Goal: Task Accomplishment & Management: Manage account settings

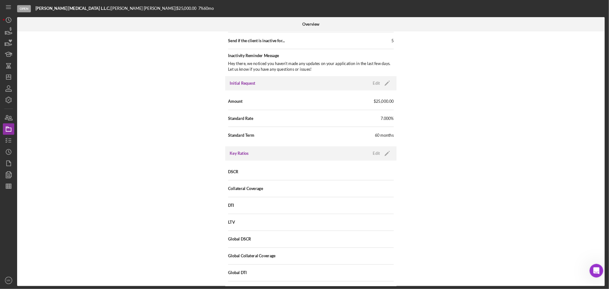
scroll to position [322, 0]
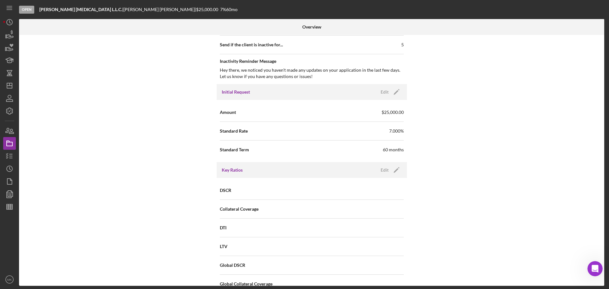
drag, startPoint x: 472, startPoint y: 2, endPoint x: 101, endPoint y: 175, distance: 409.5
click at [101, 175] on div "Internal Workflow Stage Open Icon/Dropdown Arrow Archive (can unarchive later i…" at bounding box center [311, 160] width 585 height 251
click at [9, 231] on text "MK" at bounding box center [9, 279] width 5 height 3
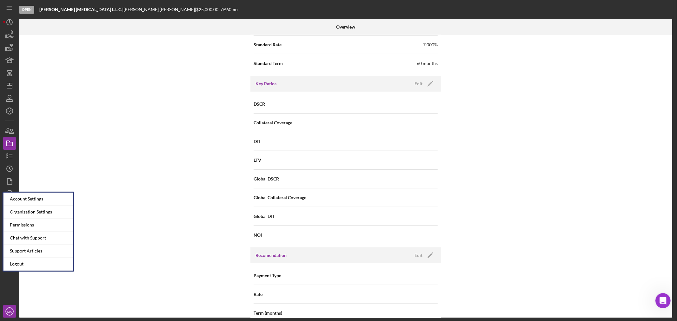
scroll to position [421, 0]
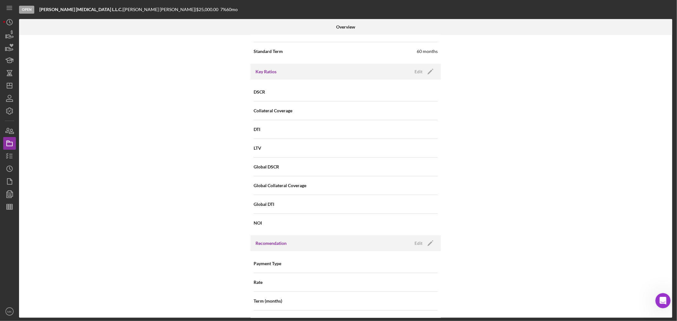
click at [103, 231] on div "Internal Workflow Stage Open Icon/Dropdown Arrow Archive (can unarchive later i…" at bounding box center [345, 176] width 653 height 283
click at [8, 231] on text "MK" at bounding box center [9, 311] width 5 height 3
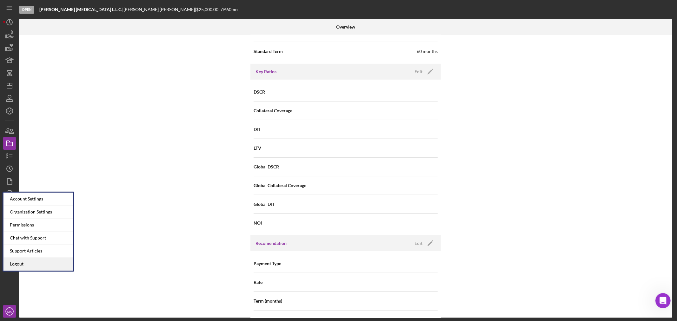
click at [45, 231] on link "Logout" at bounding box center [38, 264] width 70 height 13
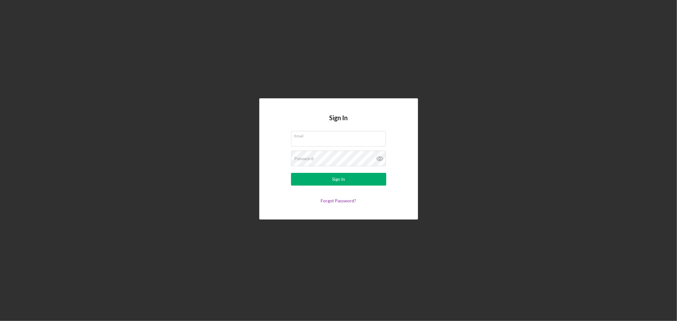
type input "[EMAIL_ADDRESS][DOMAIN_NAME]"
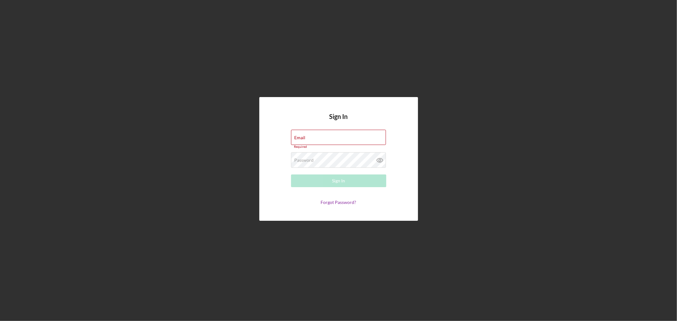
type input "[EMAIL_ADDRESS][DOMAIN_NAME]"
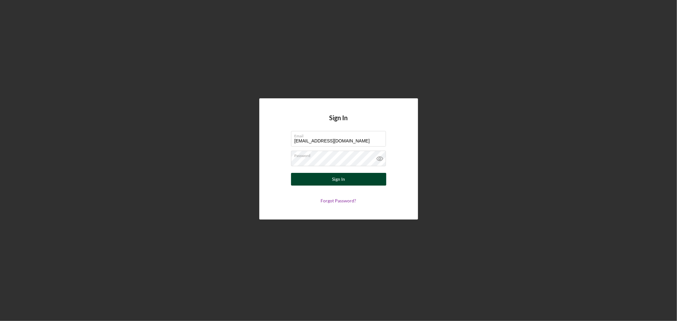
click at [340, 180] on div "Sign In" at bounding box center [338, 179] width 13 height 13
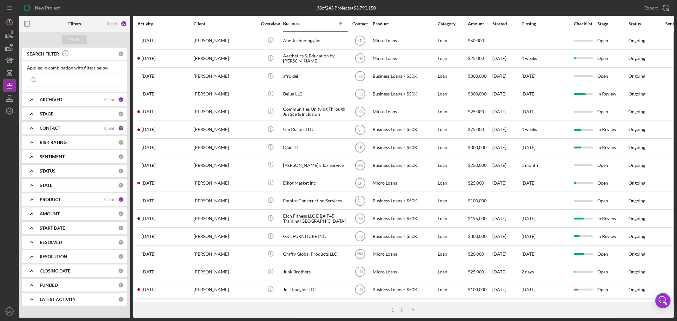
click at [40, 200] on b "PRODUCT" at bounding box center [50, 199] width 21 height 5
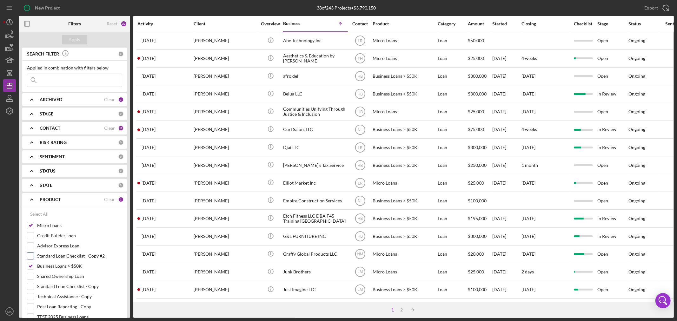
scroll to position [35, 0]
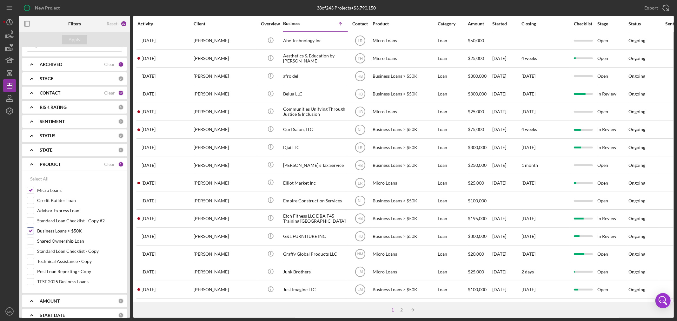
click at [30, 231] on input "Business Loans > $50K" at bounding box center [30, 231] width 6 height 6
checkbox input "false"
click at [31, 189] on input "Micro Loans" at bounding box center [30, 190] width 6 height 6
checkbox input "false"
click at [32, 199] on input "Credit Builder Loan" at bounding box center [30, 200] width 6 height 6
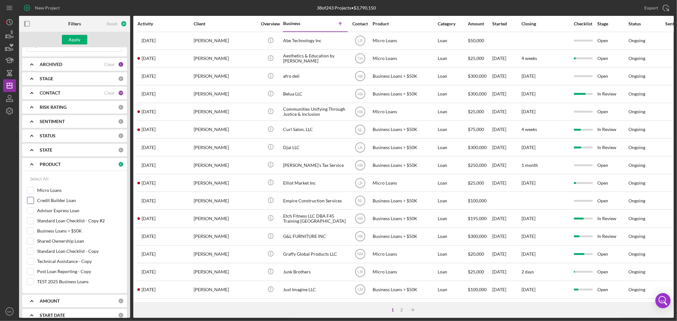
checkbox input "true"
click at [76, 40] on div "Apply" at bounding box center [75, 40] width 12 height 10
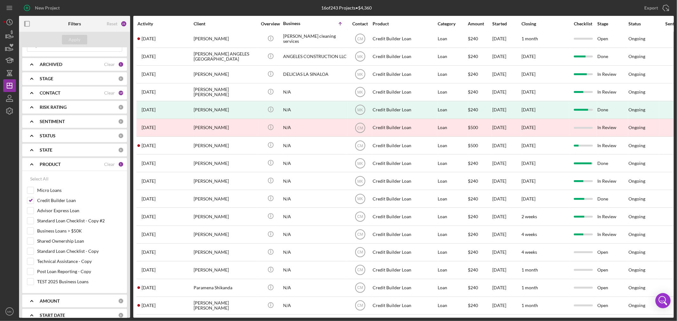
scroll to position [0, 0]
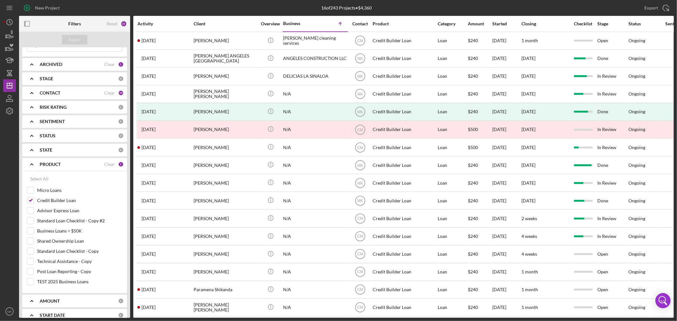
click at [358, 22] on div "Contact" at bounding box center [360, 23] width 24 height 5
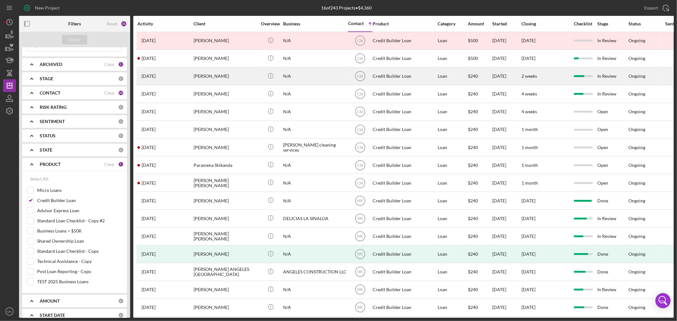
click at [230, 77] on div "[PERSON_NAME]" at bounding box center [225, 76] width 63 height 17
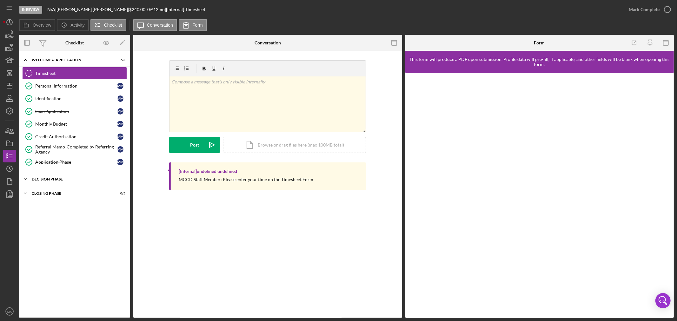
click at [24, 61] on polyline at bounding box center [25, 59] width 2 height 1
click at [10, 87] on icon "Icon/Dashboard" at bounding box center [10, 86] width 16 height 16
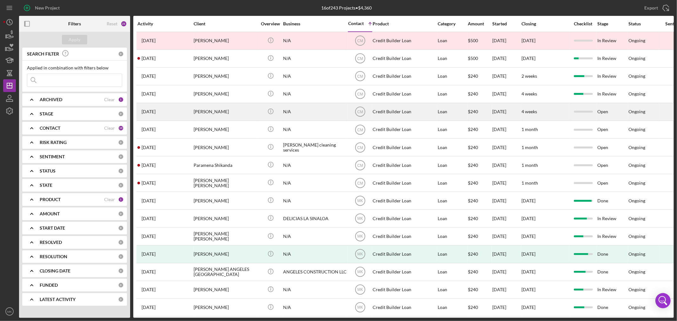
click at [214, 115] on div "[PERSON_NAME]" at bounding box center [225, 111] width 63 height 17
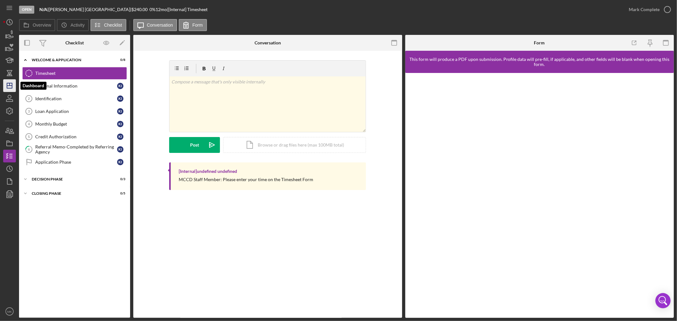
click at [10, 86] on icon "Icon/Dashboard" at bounding box center [10, 86] width 16 height 16
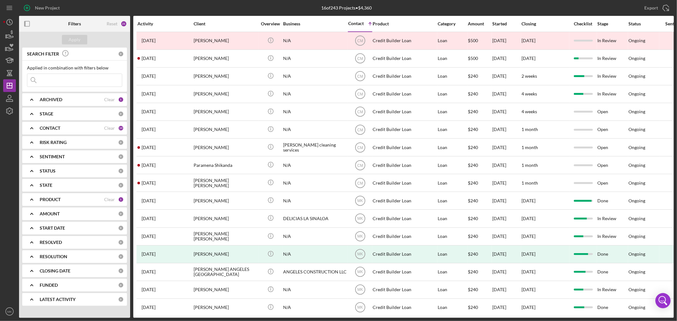
click at [42, 199] on b "PRODUCT" at bounding box center [50, 199] width 21 height 5
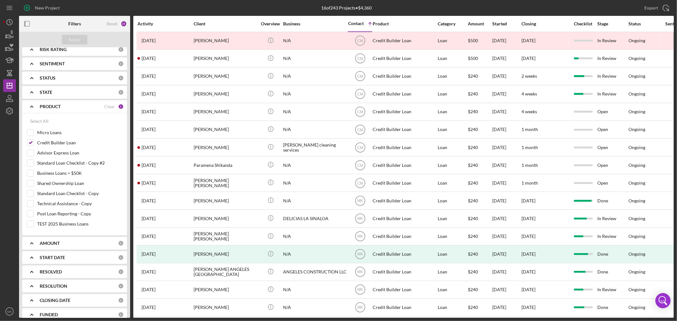
scroll to position [106, 0]
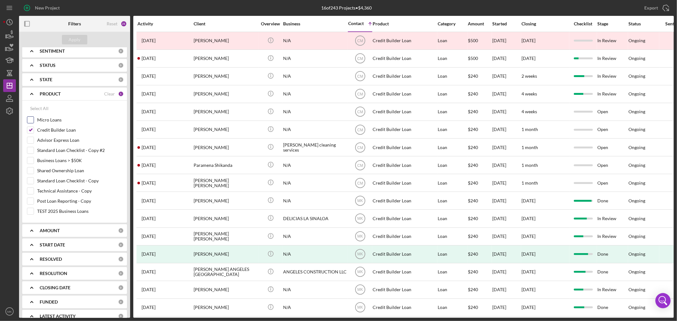
click at [32, 118] on input "Micro Loans" at bounding box center [30, 120] width 6 height 6
checkbox input "true"
click at [31, 160] on input "Business Loans > $50K" at bounding box center [30, 160] width 6 height 6
checkbox input "true"
click at [30, 129] on input "Credit Builder Loan" at bounding box center [30, 130] width 6 height 6
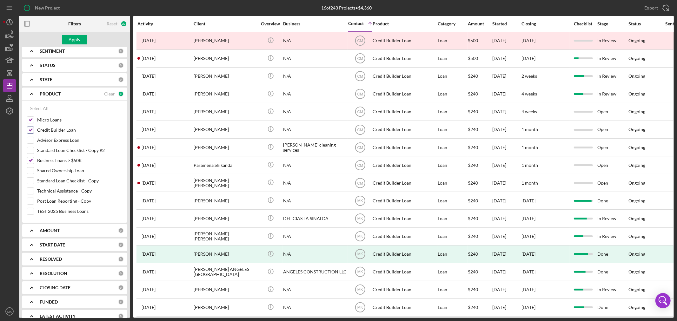
checkbox input "false"
click at [80, 39] on div "Apply" at bounding box center [75, 40] width 12 height 10
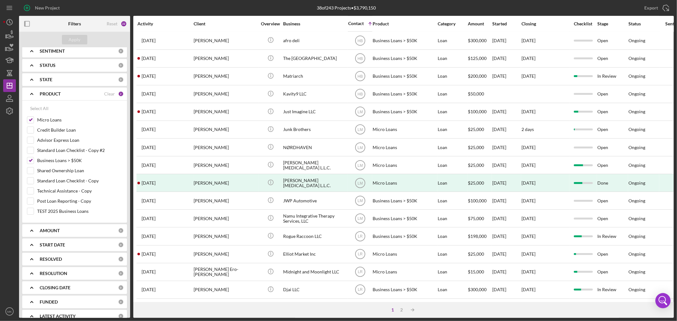
scroll to position [0, 0]
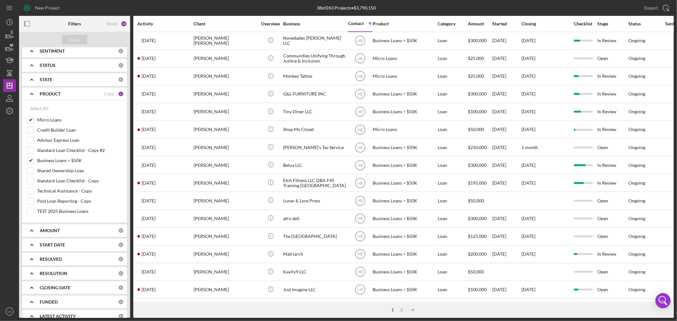
click at [33, 93] on icon "Icon/Expander" at bounding box center [32, 94] width 16 height 16
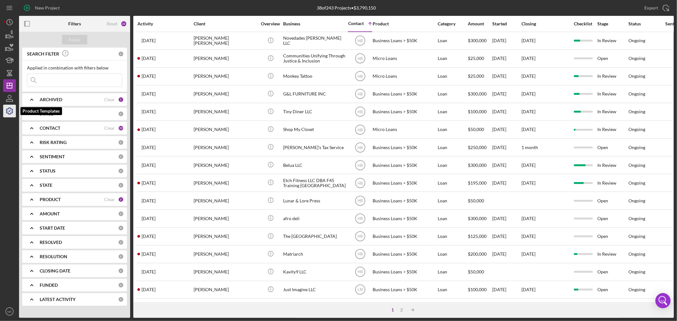
click at [10, 112] on polyline "button" at bounding box center [10, 111] width 2 height 1
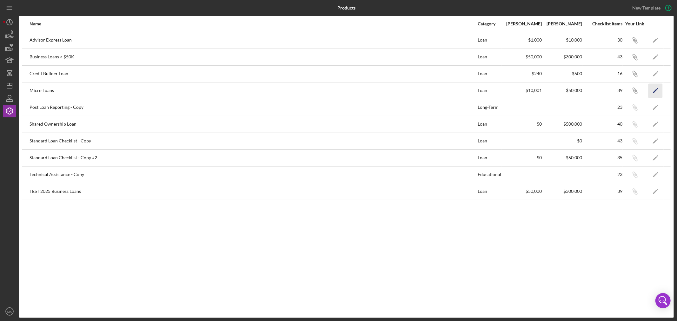
click at [656, 89] on icon "Icon/Edit" at bounding box center [655, 90] width 14 height 14
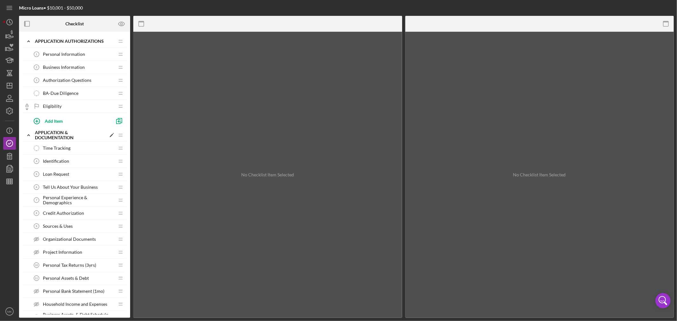
click at [29, 136] on icon "Icon/Expander" at bounding box center [28, 135] width 13 height 13
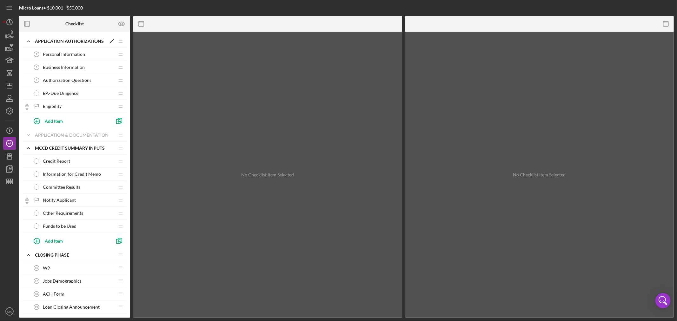
click at [29, 40] on icon "Icon/Expander" at bounding box center [28, 41] width 13 height 13
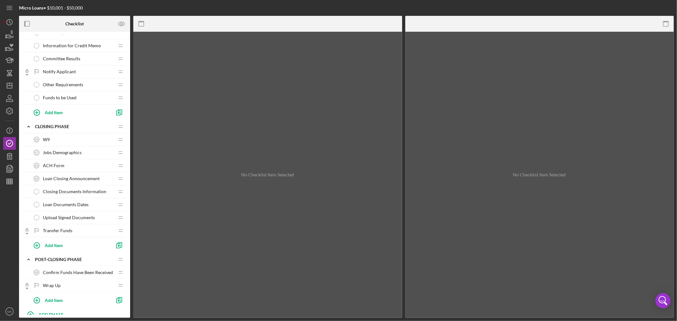
scroll to position [35, 0]
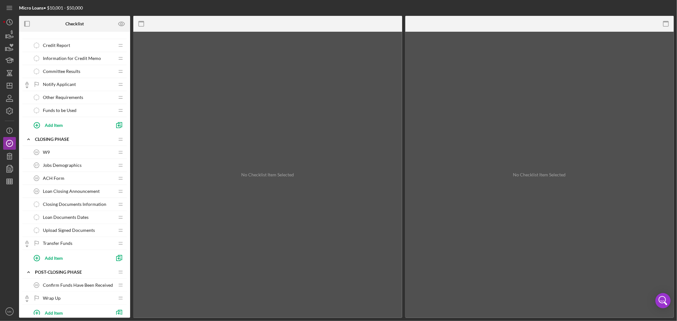
click at [83, 97] on span "Other Requirements" at bounding box center [63, 97] width 40 height 5
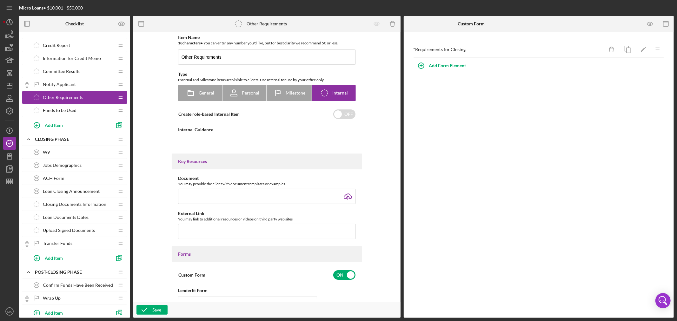
type textarea "<div>Upload here any documents created during the determination process, so tha…"
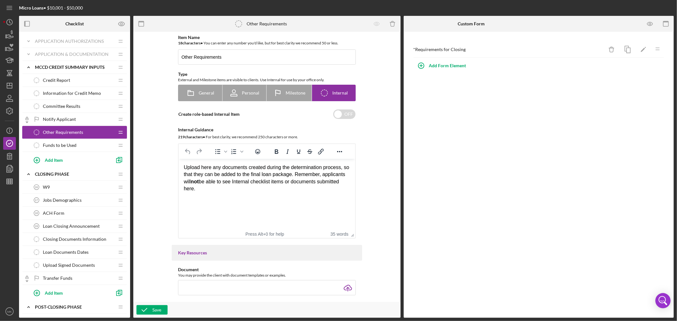
scroll to position [35, 0]
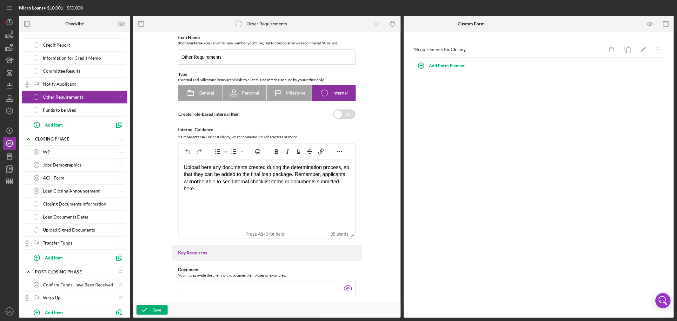
click at [62, 178] on span "ACH Form" at bounding box center [54, 177] width 22 height 5
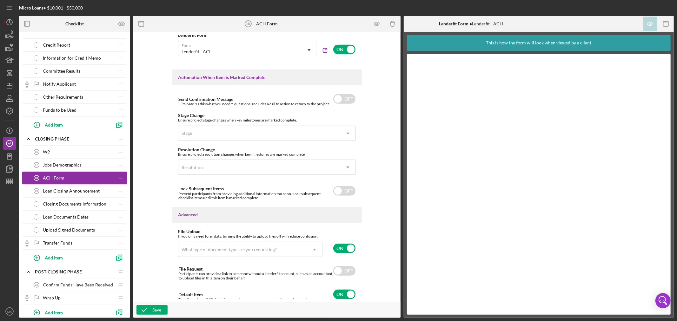
scroll to position [388, 0]
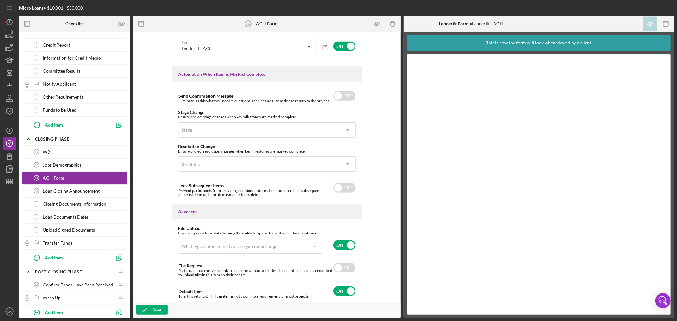
click at [87, 166] on div "Jobs Demographics 17 Jobs Demographics" at bounding box center [72, 165] width 84 height 13
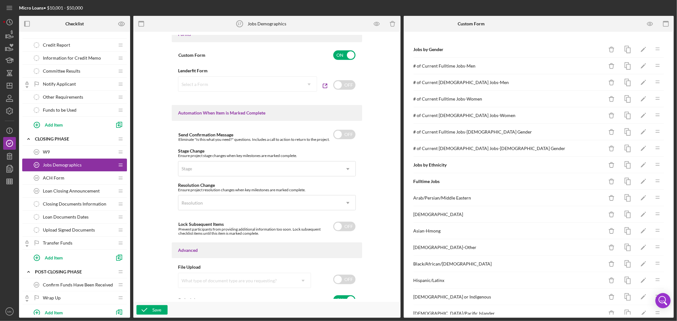
scroll to position [357, 0]
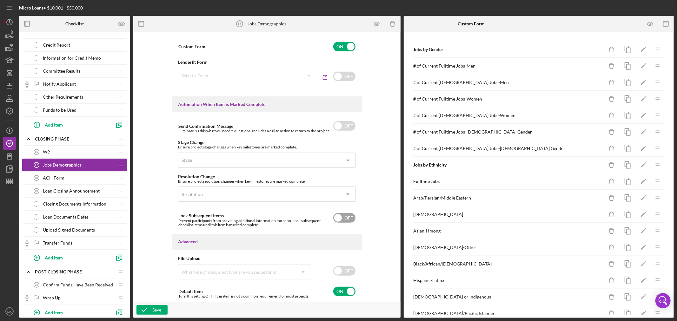
click at [339, 217] on input "checkbox" at bounding box center [344, 218] width 22 height 10
checkbox input "true"
click at [155, 310] on div "Save" at bounding box center [156, 310] width 9 height 10
click at [652, 23] on icon "button" at bounding box center [650, 23] width 6 height 3
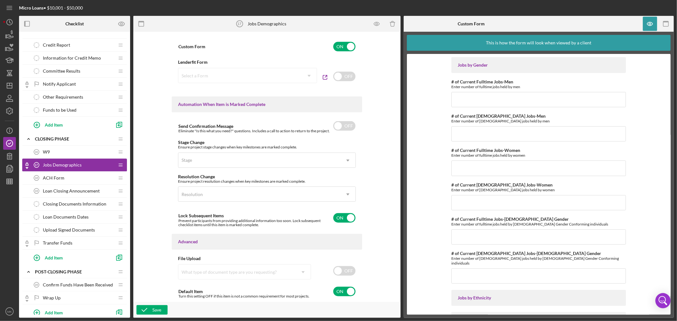
click at [91, 151] on div "W9 16 W9" at bounding box center [72, 152] width 84 height 13
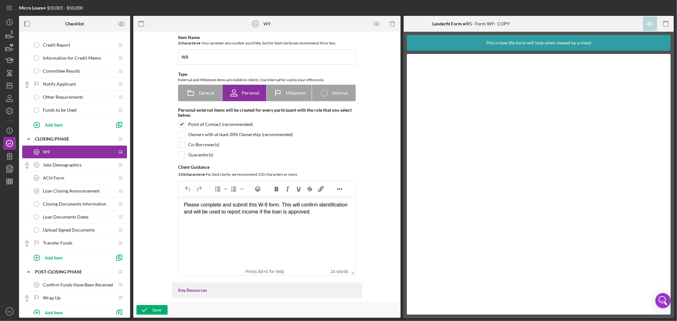
click at [65, 164] on span "Jobs Demographics" at bounding box center [62, 164] width 39 height 5
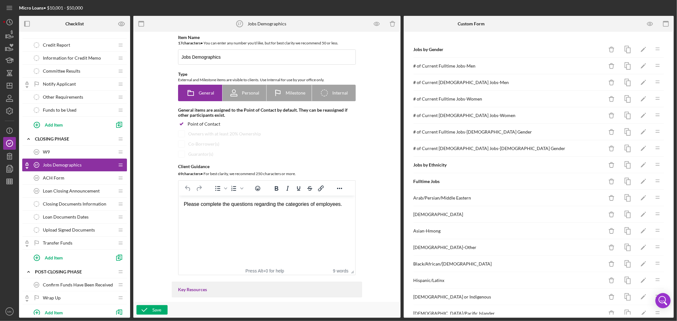
drag, startPoint x: 68, startPoint y: 164, endPoint x: 69, endPoint y: 151, distance: 13.4
click at [69, 151] on div "W9 16 W9 Icon/Drag Icon/Checklist Item Locked Jobs Demographics 17 Jobs Demogra…" at bounding box center [74, 206] width 105 height 120
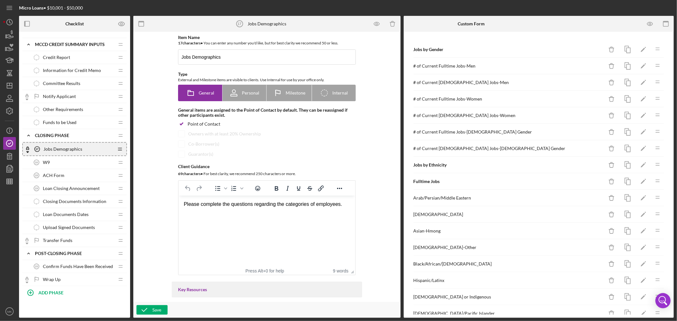
scroll to position [35, 0]
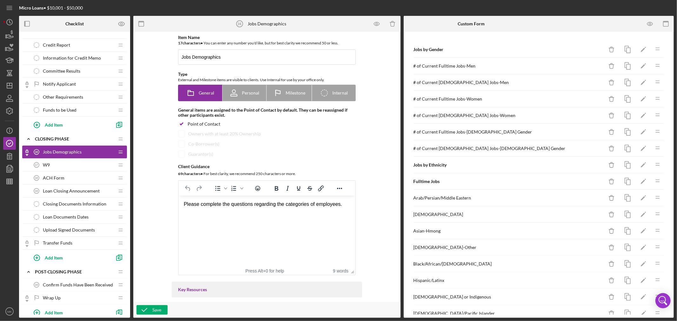
click at [94, 154] on div "Jobs Demographics 16 Jobs Demographics" at bounding box center [72, 152] width 84 height 13
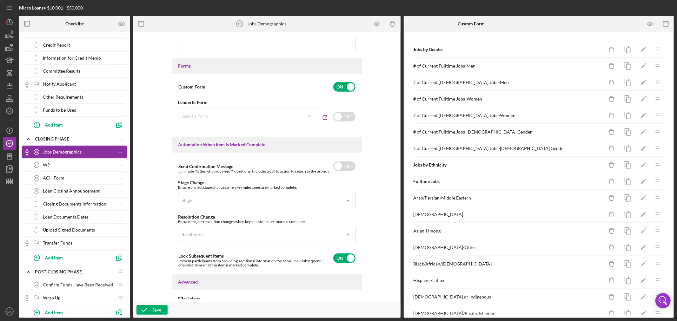
scroll to position [357, 0]
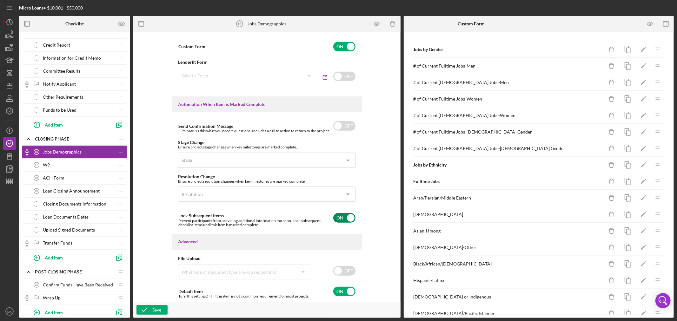
click at [350, 218] on input "checkbox" at bounding box center [344, 218] width 22 height 10
checkbox input "false"
click at [157, 309] on div "Save" at bounding box center [156, 310] width 9 height 10
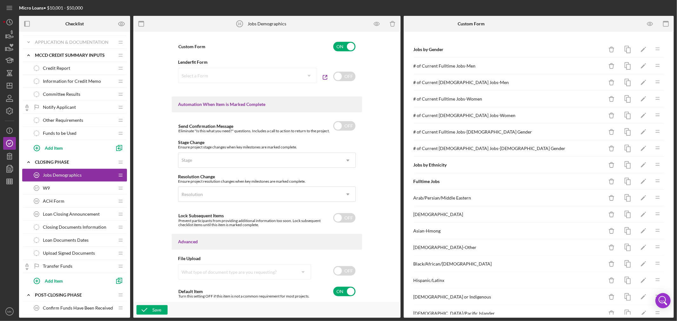
scroll to position [0, 0]
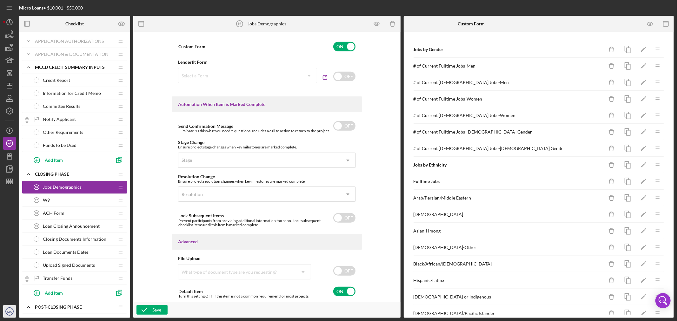
click at [8, 313] on text "MK" at bounding box center [9, 311] width 5 height 3
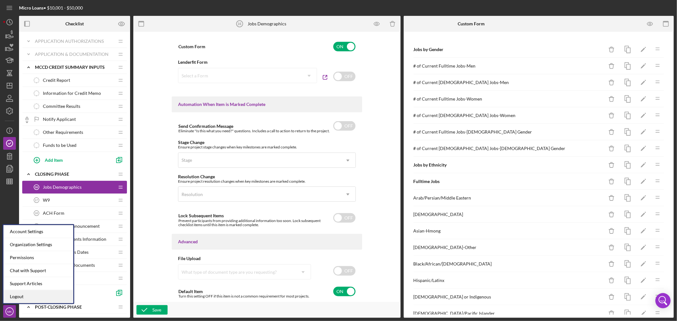
click at [16, 294] on link "Logout" at bounding box center [38, 296] width 70 height 13
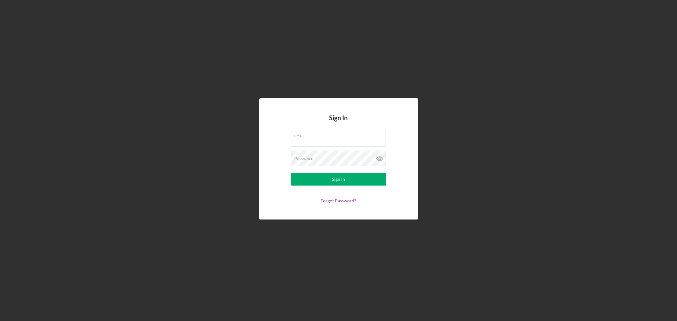
type input "[EMAIL_ADDRESS][DOMAIN_NAME]"
